Goal: Register for event/course

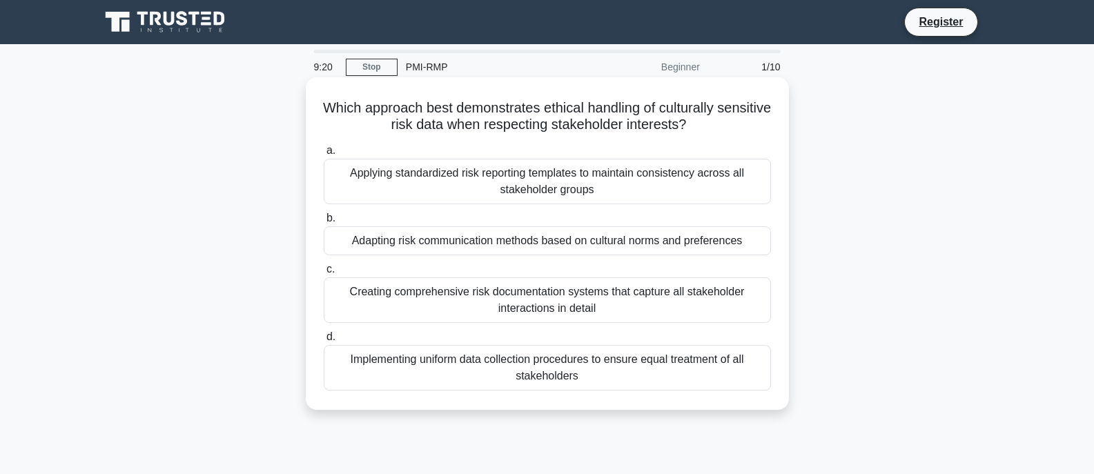
click at [571, 368] on div "Implementing uniform data collection procedures to ensure equal treatment of al…" at bounding box center [547, 368] width 447 height 46
click at [324, 342] on input "d. Implementing uniform data collection procedures to ensure equal treatment of…" at bounding box center [324, 337] width 0 height 9
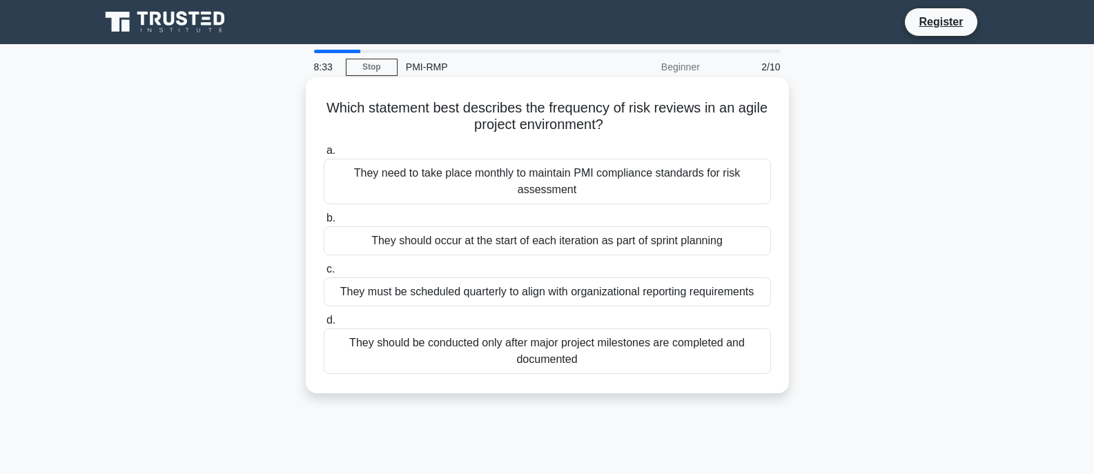
click at [562, 362] on div "They should be conducted only after major project milestones are completed and …" at bounding box center [547, 352] width 447 height 46
click at [324, 325] on input "d. They should be conducted only after major project milestones are completed a…" at bounding box center [324, 320] width 0 height 9
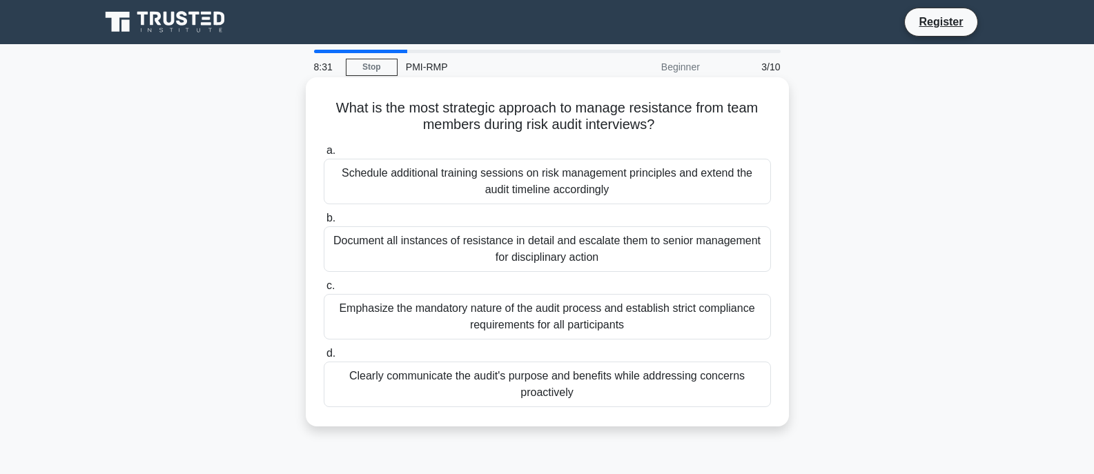
click at [558, 262] on div "Document all instances of resistance in detail and escalate them to senior mana…" at bounding box center [547, 249] width 447 height 46
click at [324, 223] on input "b. Document all instances of resistance in detail and escalate them to senior m…" at bounding box center [324, 218] width 0 height 9
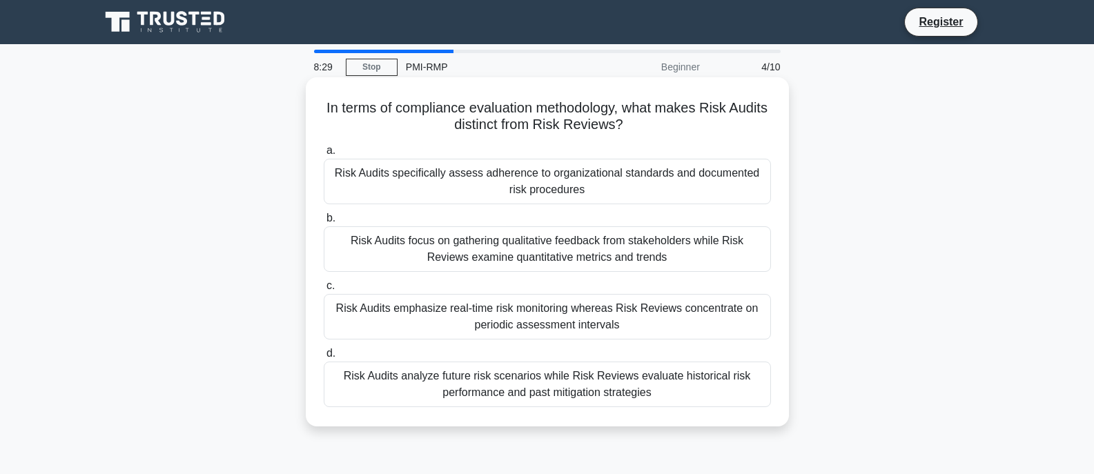
click at [563, 323] on div "Risk Audits emphasize real-time risk monitoring whereas Risk Reviews concentrat…" at bounding box center [547, 317] width 447 height 46
click at [324, 291] on input "c. Risk Audits emphasize real-time risk monitoring whereas Risk Reviews concent…" at bounding box center [324, 286] width 0 height 9
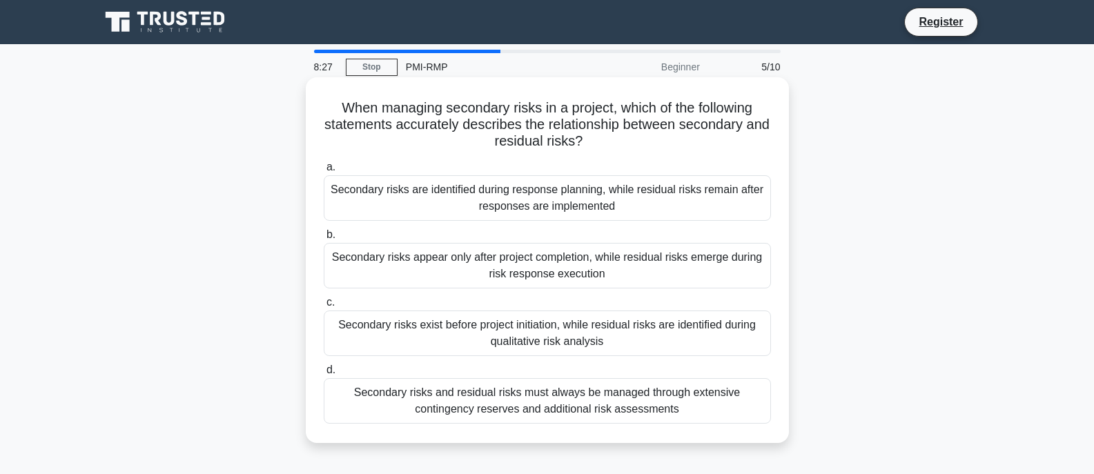
click at [559, 213] on div "Secondary risks are identified during response planning, while residual risks r…" at bounding box center [547, 198] width 447 height 46
click at [324, 172] on input "a. Secondary risks are identified during response planning, while residual risk…" at bounding box center [324, 167] width 0 height 9
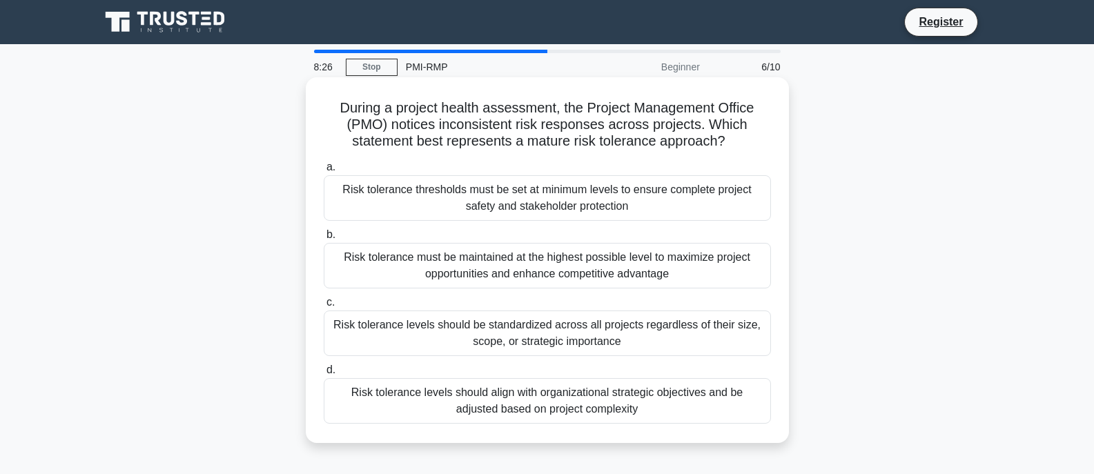
click at [568, 330] on div "Risk tolerance levels should be standardized across all projects regardless of …" at bounding box center [547, 334] width 447 height 46
click at [324, 307] on input "c. Risk tolerance levels should be standardized across all projects regardless …" at bounding box center [324, 302] width 0 height 9
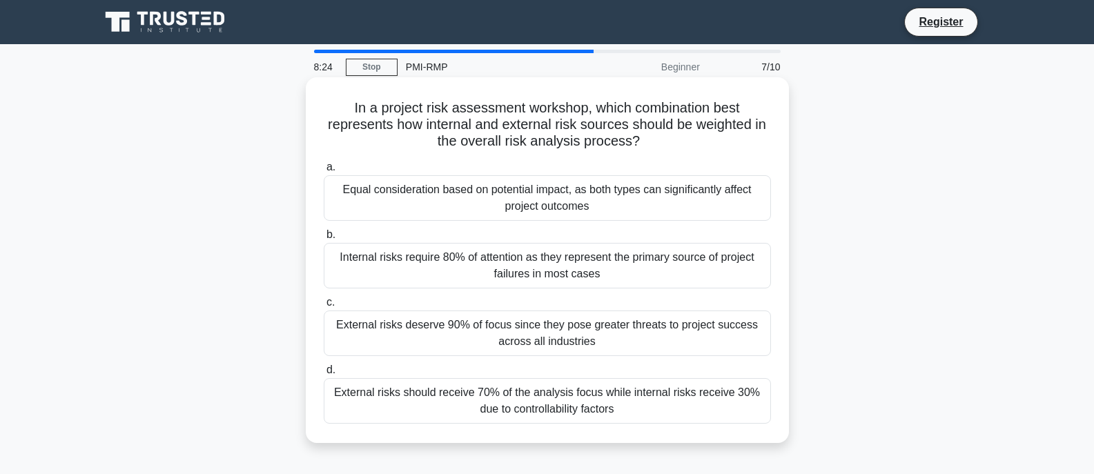
click at [527, 416] on div "External risks should receive 70% of the analysis focus while internal risks re…" at bounding box center [547, 401] width 447 height 46
click at [324, 375] on input "d. External risks should receive 70% of the analysis focus while internal risks…" at bounding box center [324, 370] width 0 height 9
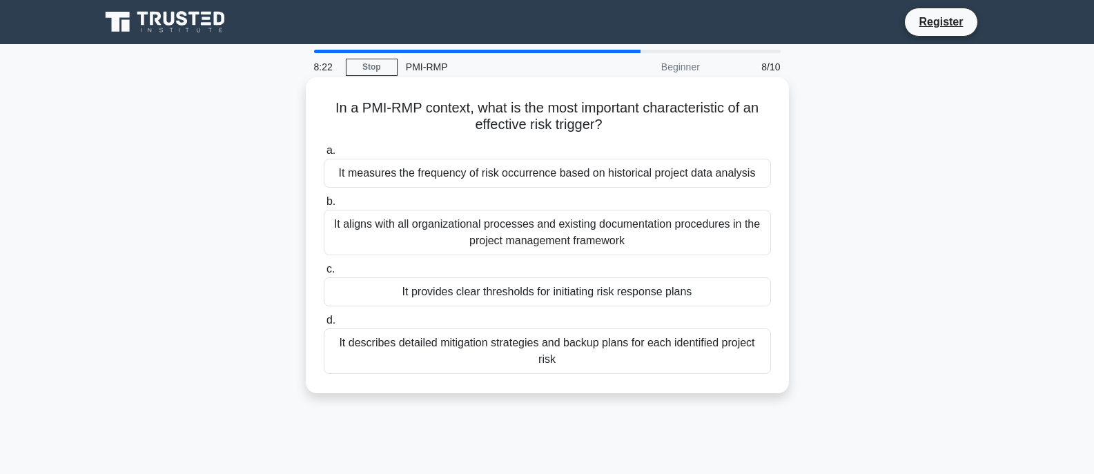
click at [601, 180] on div "It measures the frequency of risk occurrence based on historical project data a…" at bounding box center [547, 173] width 447 height 29
click at [324, 155] on input "a. It measures the frequency of risk occurrence based on historical project dat…" at bounding box center [324, 150] width 0 height 9
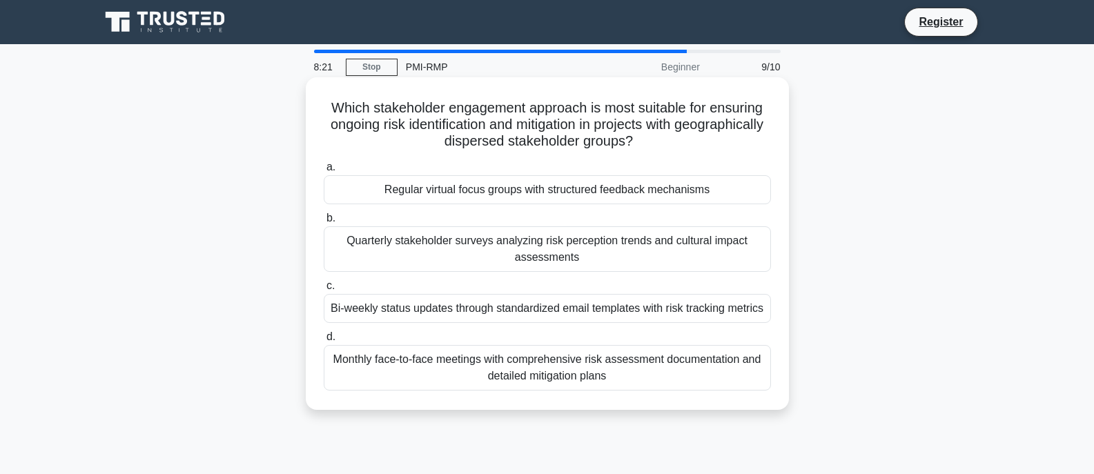
click at [584, 303] on div "Bi-weekly status updates through standardized email templates with risk trackin…" at bounding box center [547, 308] width 447 height 29
click at [324, 291] on input "c. Bi-weekly status updates through standardized email templates with risk trac…" at bounding box center [324, 286] width 0 height 9
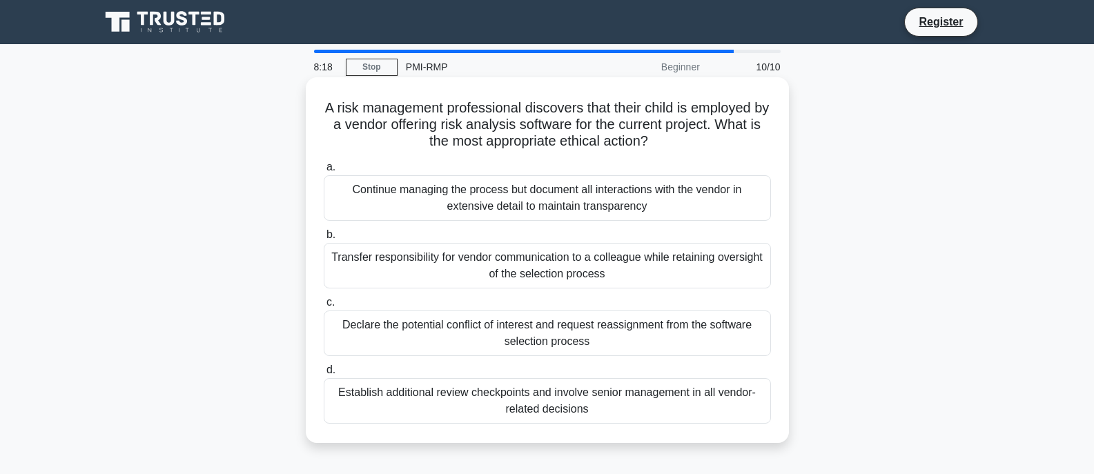
click at [511, 391] on div "Establish additional review checkpoints and involve senior management in all ve…" at bounding box center [547, 401] width 447 height 46
click at [324, 375] on input "d. Establish additional review checkpoints and involve senior management in all…" at bounding box center [324, 370] width 0 height 9
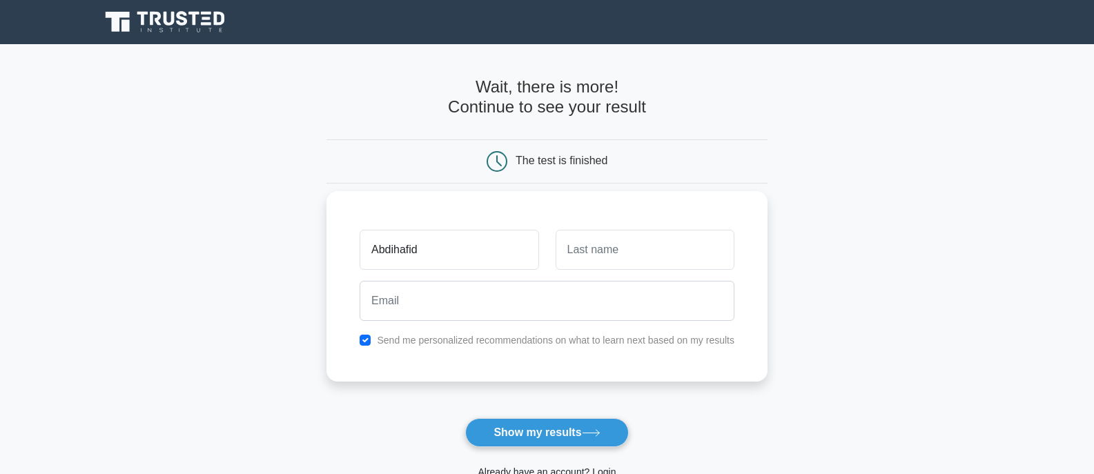
type input "Abdihafid"
type input "Mustaf"
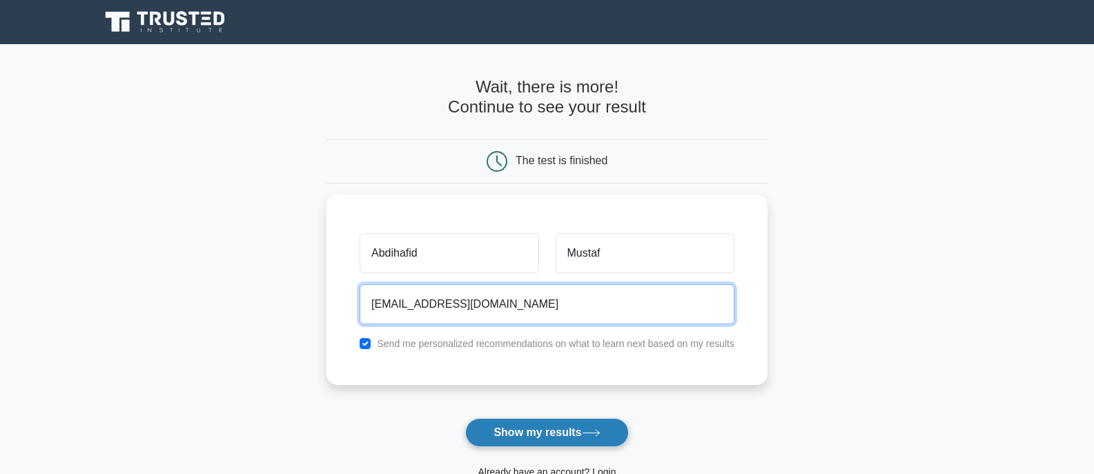
type input "abdihafidmustaf01@gmail.com"
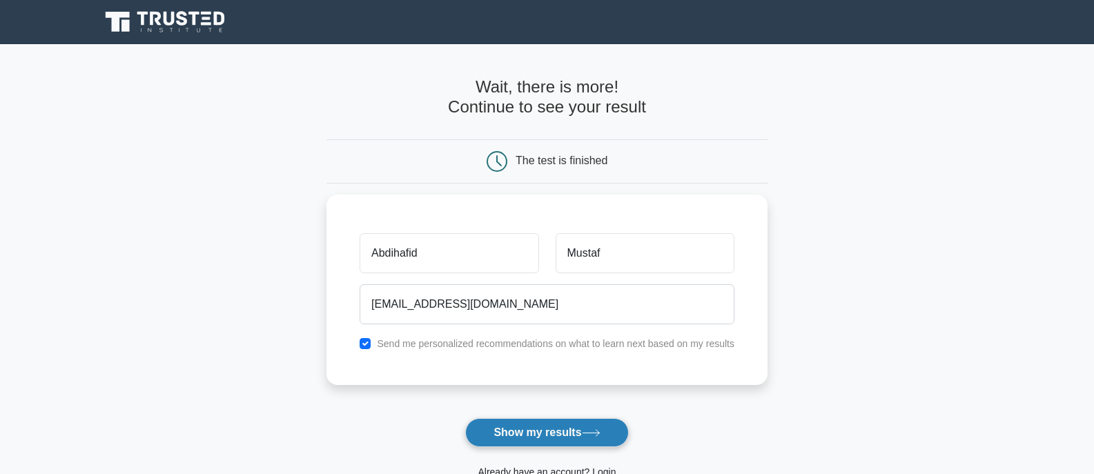
click at [569, 439] on button "Show my results" at bounding box center [546, 432] width 163 height 29
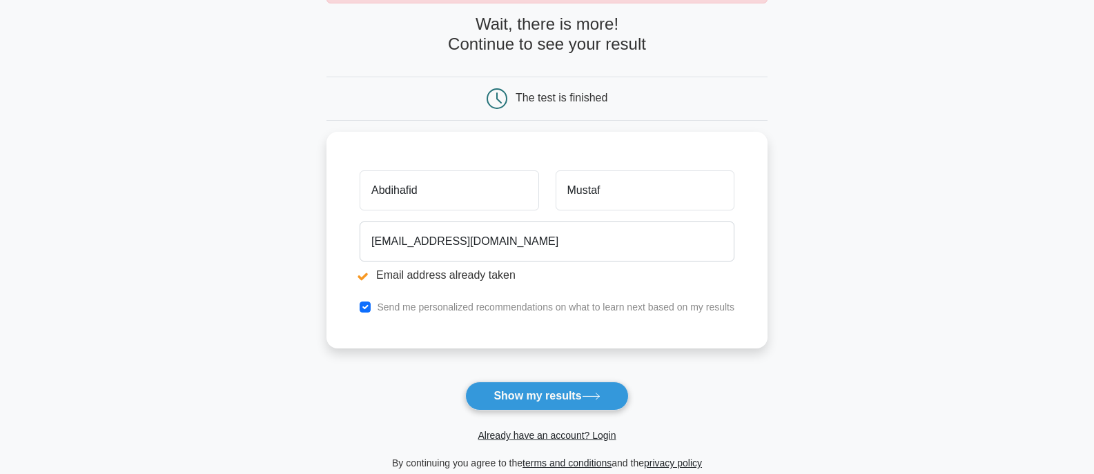
scroll to position [138, 0]
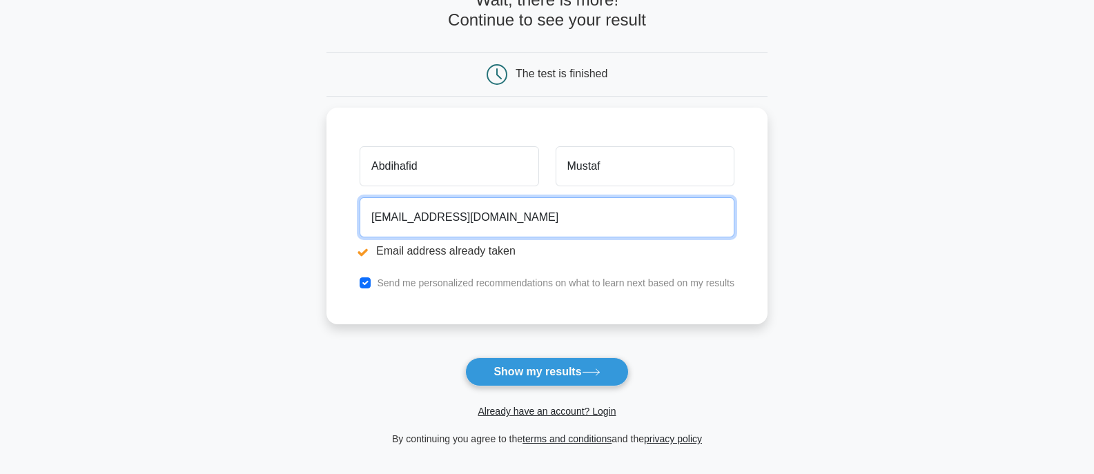
drag, startPoint x: 561, startPoint y: 220, endPoint x: 160, endPoint y: 186, distance: 401.9
click at [160, 186] on main "Email address already taken Wait, there is more! Continue to see your result Th…" at bounding box center [547, 193] width 1094 height 575
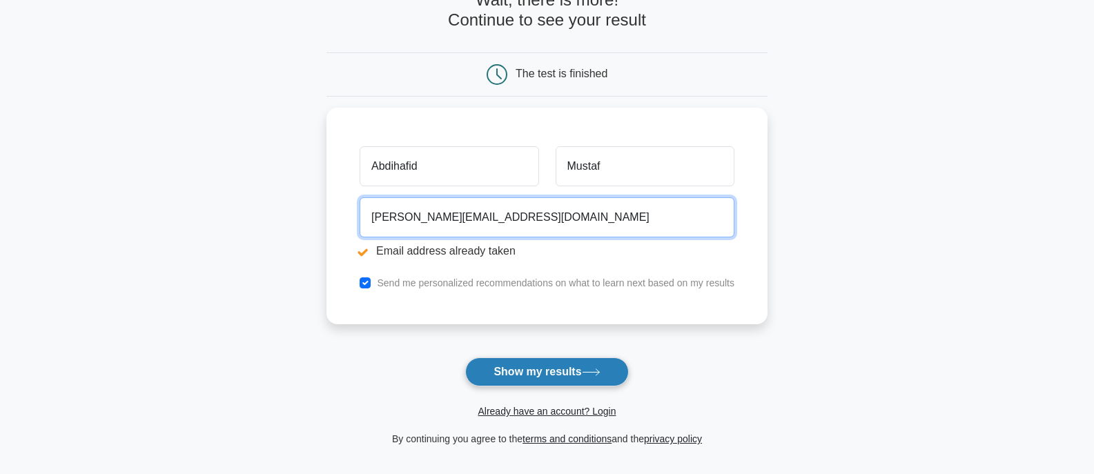
type input "elmi.abdihafid.21948@studmc.kiu.ac.ug"
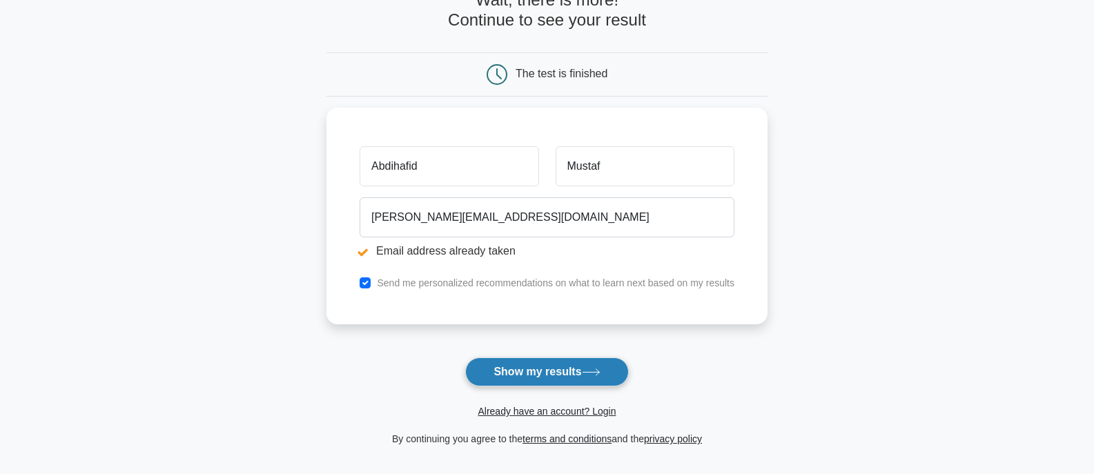
click at [587, 368] on button "Show my results" at bounding box center [546, 372] width 163 height 29
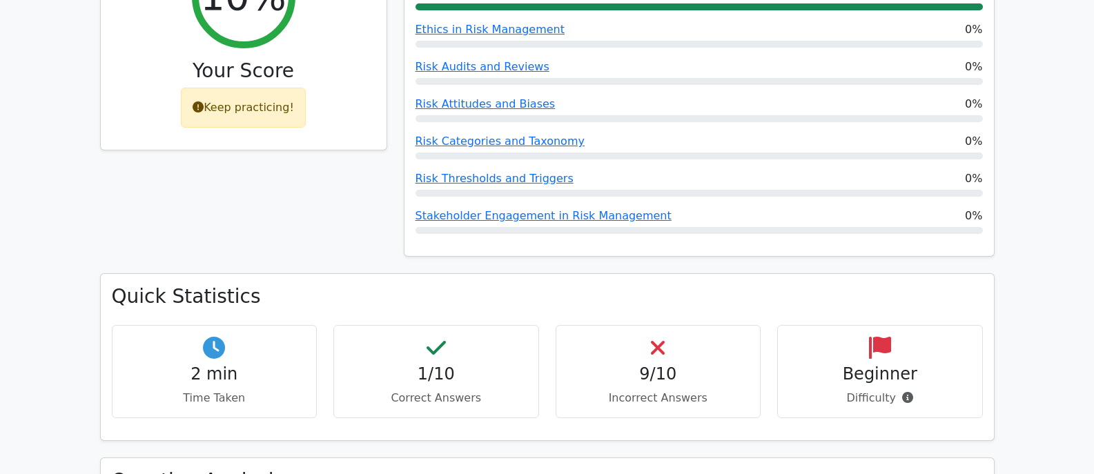
scroll to position [691, 0]
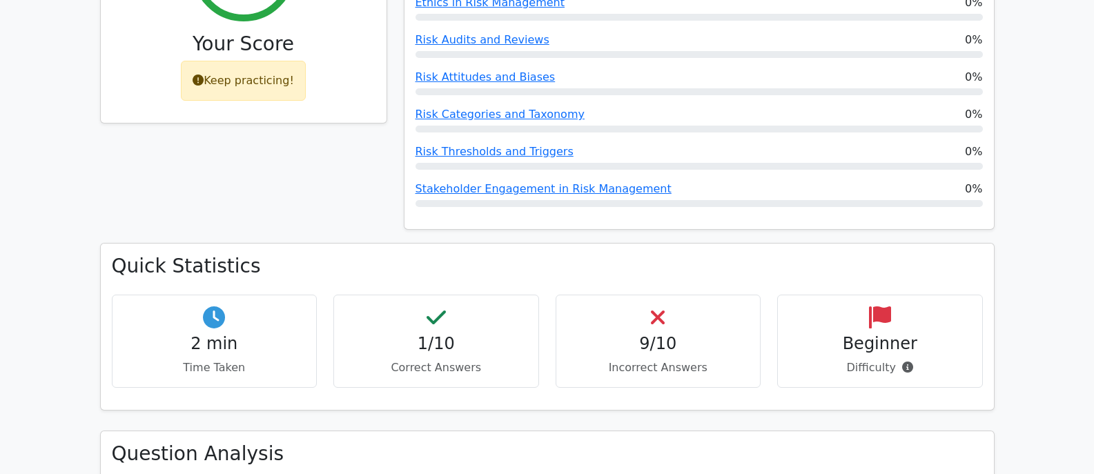
click at [643, 334] on h4 "9/10" at bounding box center [659, 344] width 182 height 20
